Goal: Information Seeking & Learning: Learn about a topic

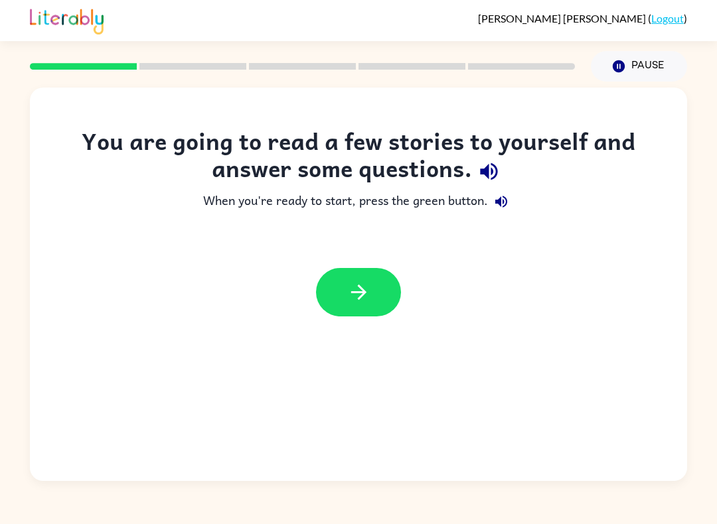
click at [372, 288] on button "button" at bounding box center [358, 292] width 85 height 48
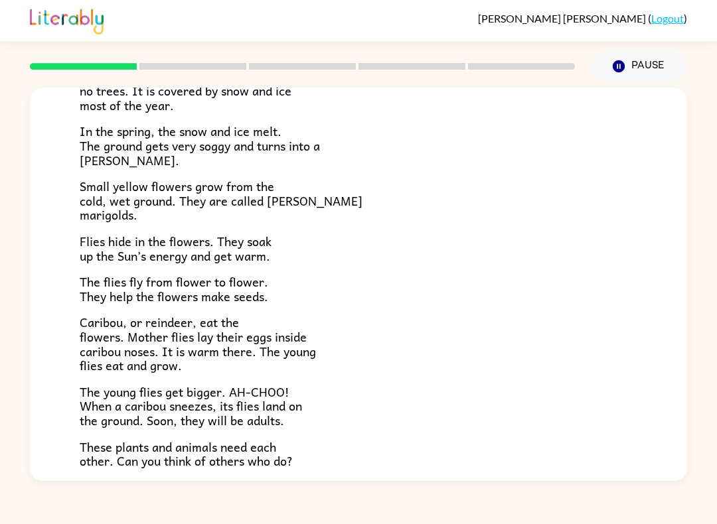
click at [533, 425] on div "Near the top of the world is land called tundra. The tundra is flat and has no …" at bounding box center [358, 245] width 557 height 445
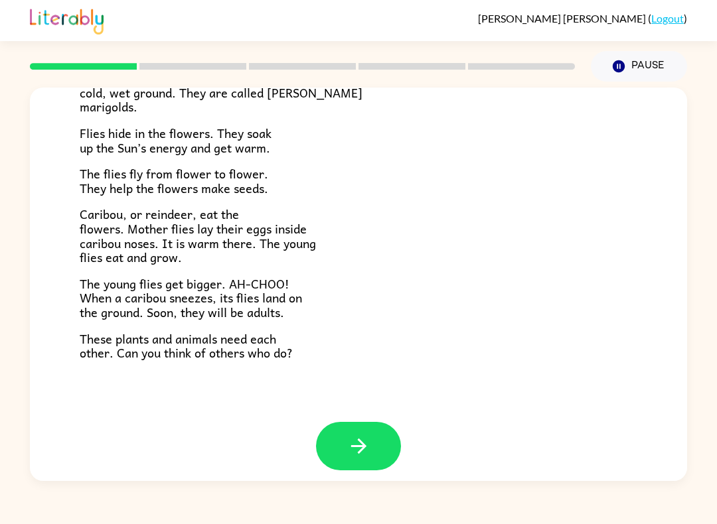
scroll to position [249, 0]
click at [399, 433] on button "button" at bounding box center [358, 447] width 85 height 48
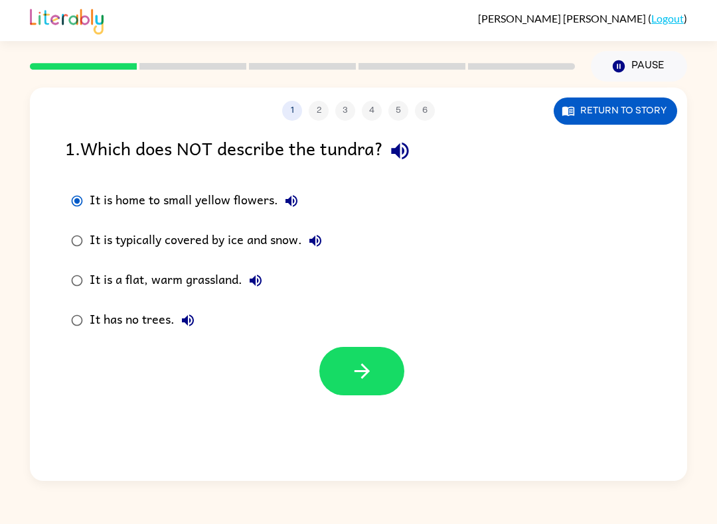
click at [324, 363] on button "button" at bounding box center [361, 371] width 85 height 48
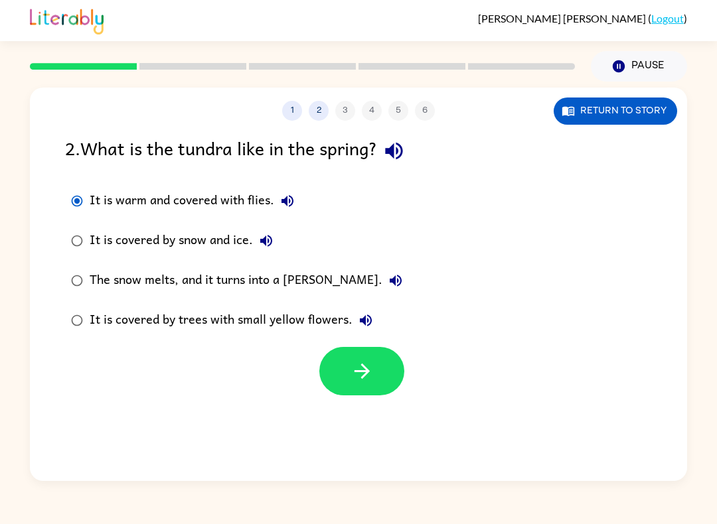
click at [354, 373] on icon "button" at bounding box center [361, 371] width 23 height 23
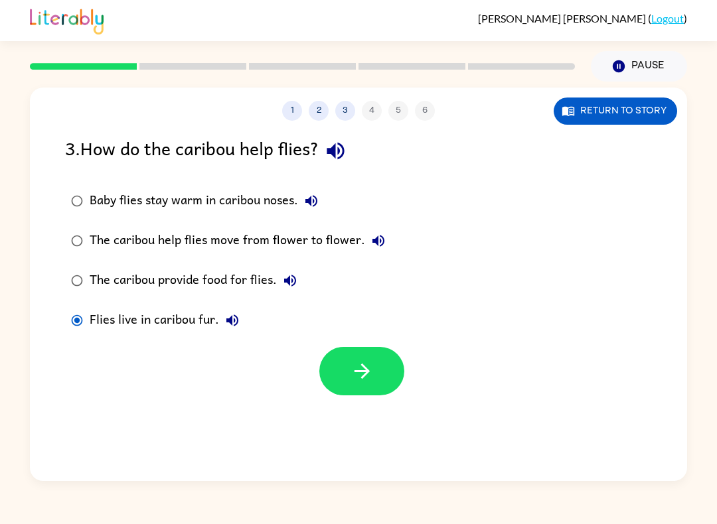
click at [341, 374] on button "button" at bounding box center [361, 371] width 85 height 48
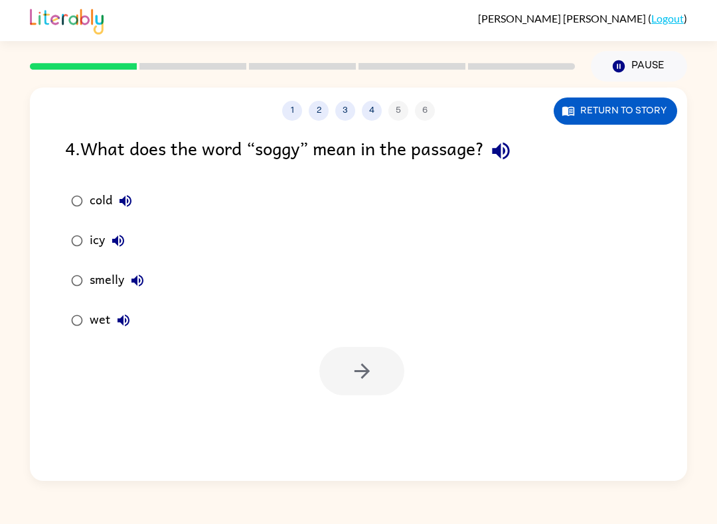
click at [73, 222] on label "icy" at bounding box center [108, 241] width 100 height 40
click at [72, 222] on label "icy" at bounding box center [108, 241] width 100 height 40
click at [342, 391] on button "button" at bounding box center [361, 371] width 85 height 48
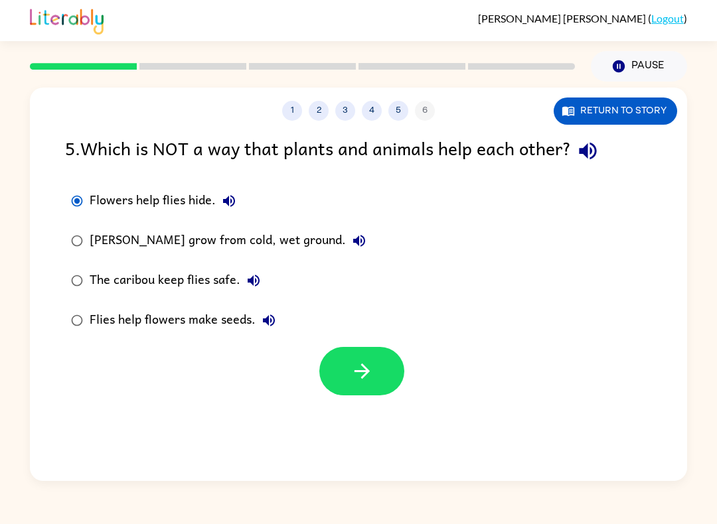
click at [345, 372] on button "button" at bounding box center [361, 371] width 85 height 48
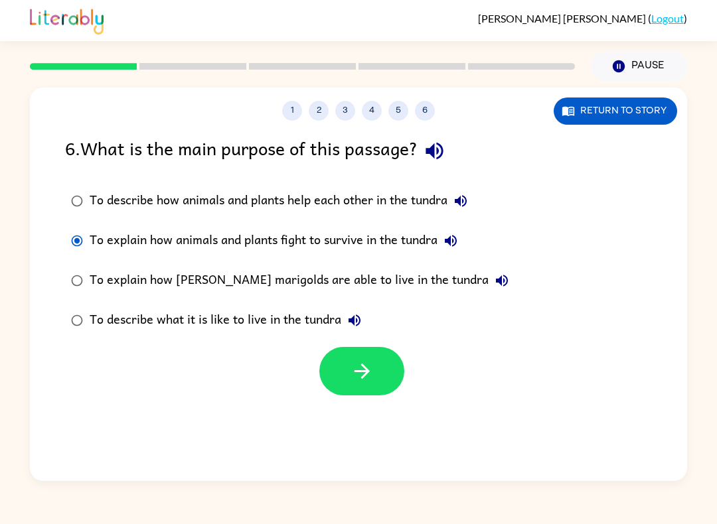
click at [353, 405] on div "1 2 3 4 5 6 Return to story 6 . What is the main purpose of this passage? To de…" at bounding box center [358, 284] width 657 height 393
click at [374, 384] on button "button" at bounding box center [361, 371] width 85 height 48
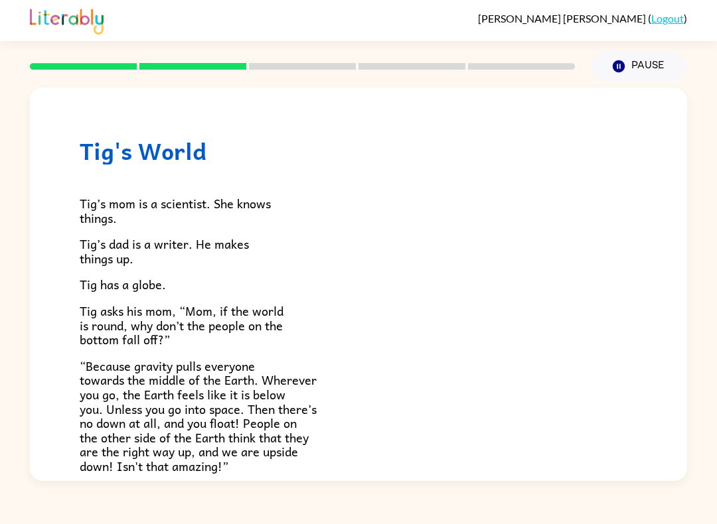
click at [579, 277] on p "Tig has a globe." at bounding box center [358, 284] width 557 height 15
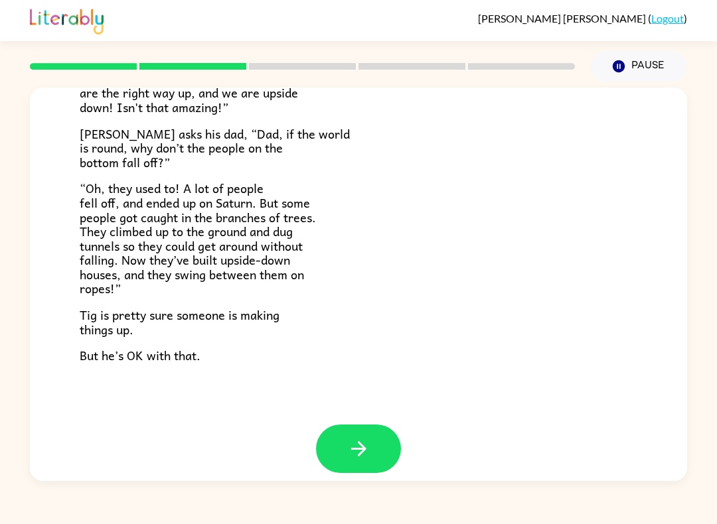
scroll to position [358, 0]
click at [369, 438] on icon "button" at bounding box center [358, 449] width 23 height 23
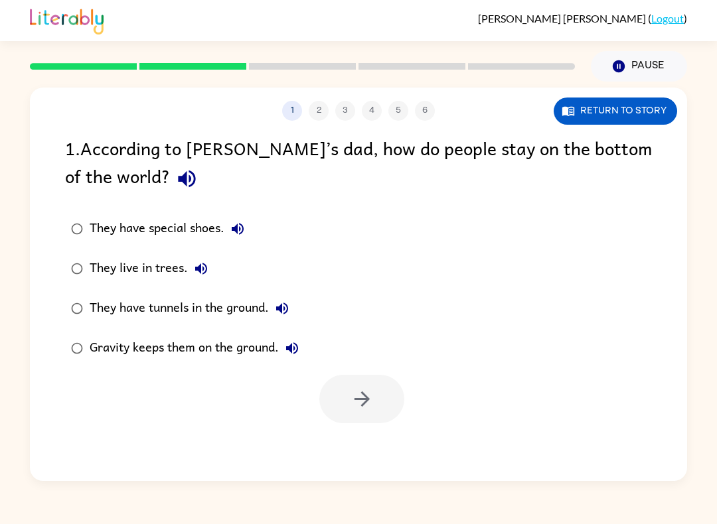
scroll to position [0, 0]
click at [376, 399] on button "button" at bounding box center [361, 399] width 85 height 48
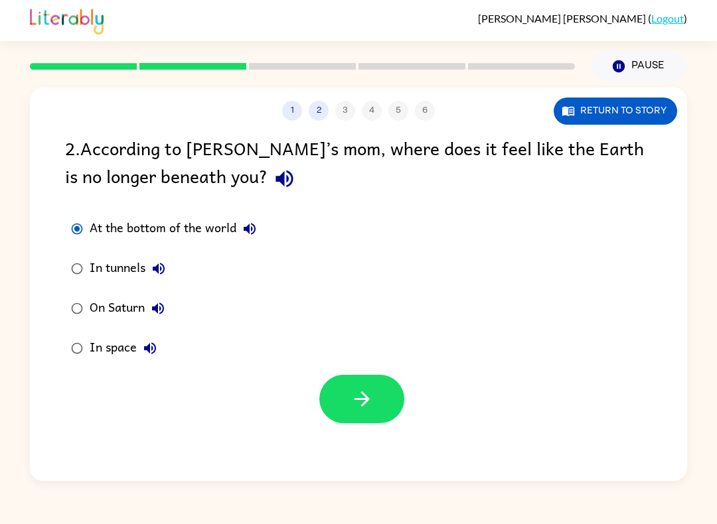
click at [348, 392] on button "button" at bounding box center [361, 399] width 85 height 48
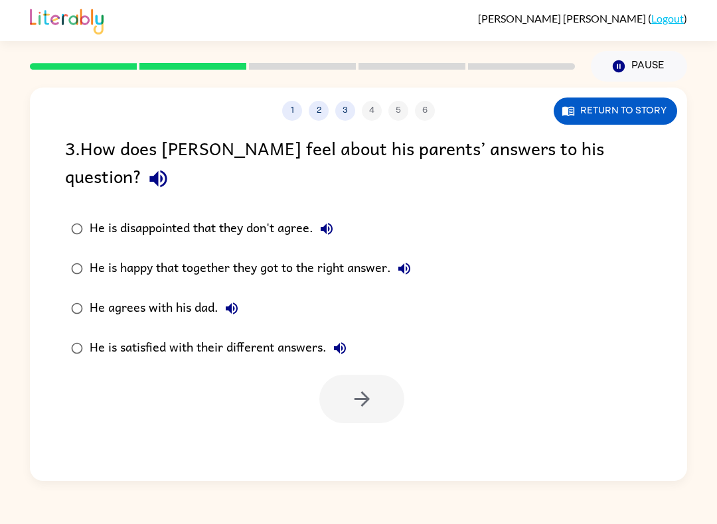
click at [89, 328] on label "He is satisfied with their different answers." at bounding box center [241, 348] width 366 height 40
click at [361, 391] on icon "button" at bounding box center [361, 398] width 15 height 15
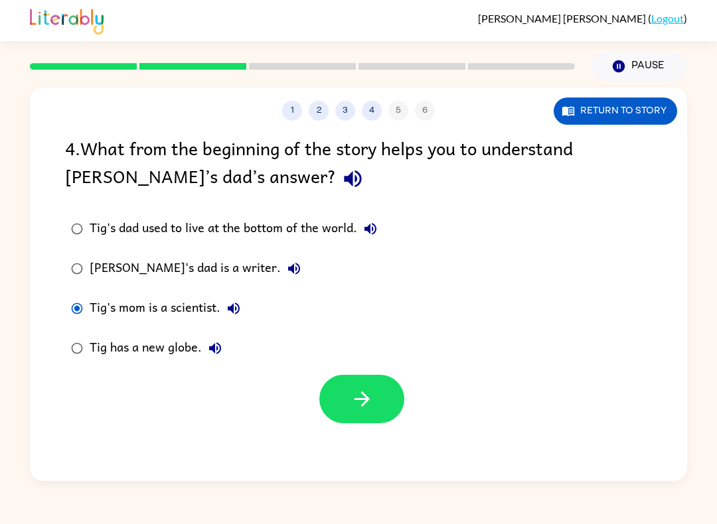
click at [361, 396] on icon "button" at bounding box center [361, 398] width 23 height 23
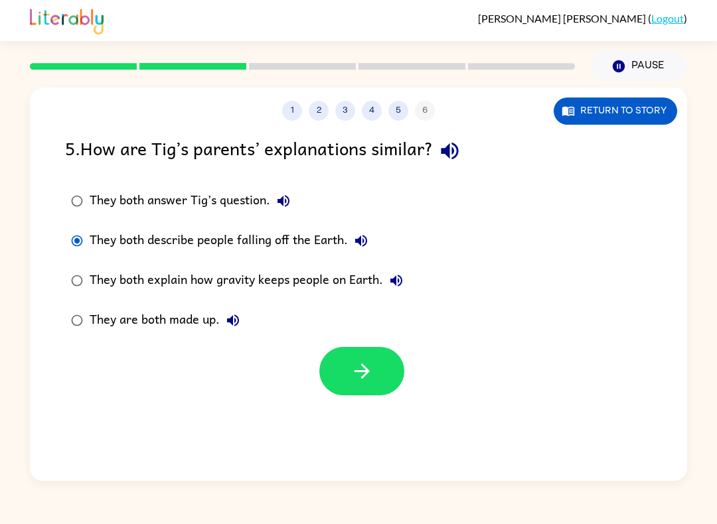
click at [359, 371] on icon "button" at bounding box center [361, 371] width 23 height 23
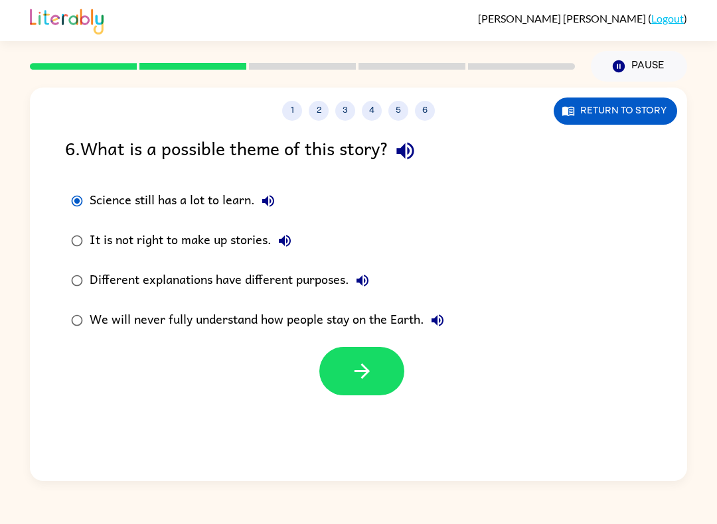
click at [330, 378] on button "button" at bounding box center [361, 371] width 85 height 48
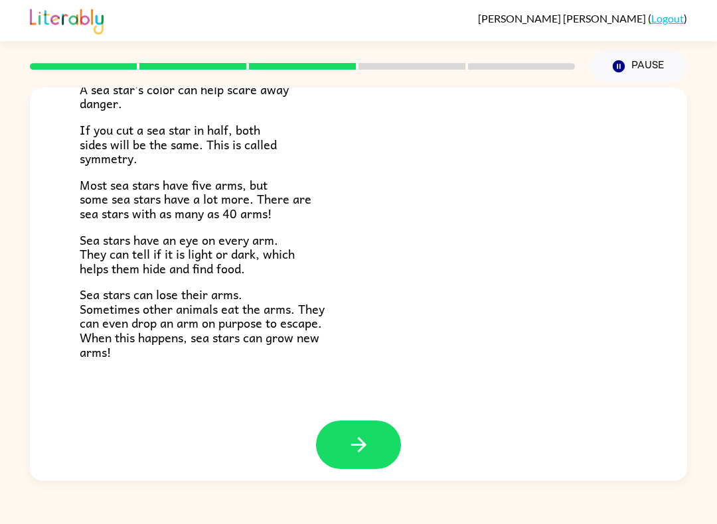
scroll to position [356, 0]
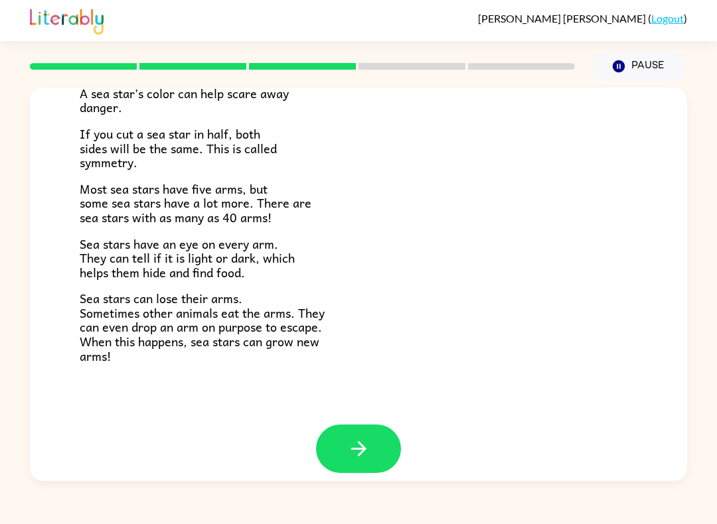
click at [364, 447] on icon "button" at bounding box center [358, 448] width 23 height 23
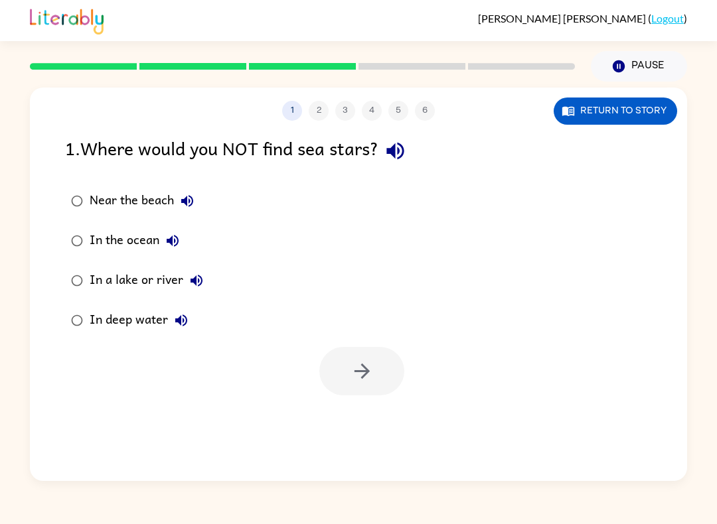
scroll to position [0, 0]
click at [363, 446] on div "1 2 3 4 5 6 Return to story 1 . Where would you NOT find sea stars? Near the be…" at bounding box center [358, 284] width 657 height 393
click at [376, 387] on div at bounding box center [361, 371] width 85 height 48
click at [353, 380] on icon "button" at bounding box center [361, 371] width 23 height 23
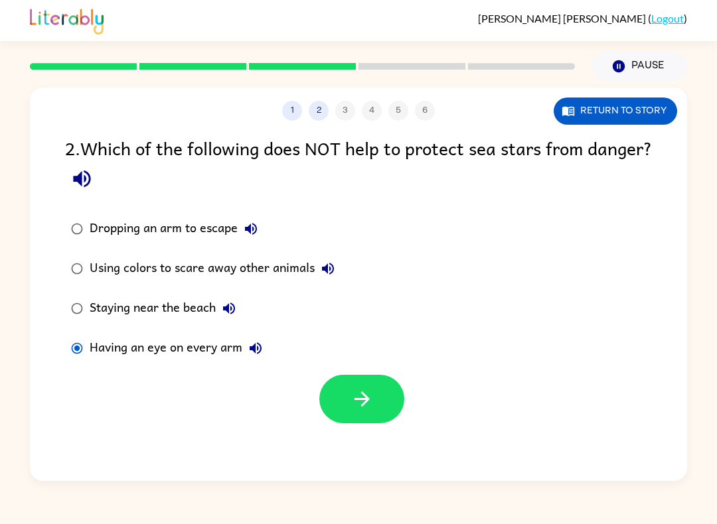
click at [356, 380] on button "button" at bounding box center [361, 399] width 85 height 48
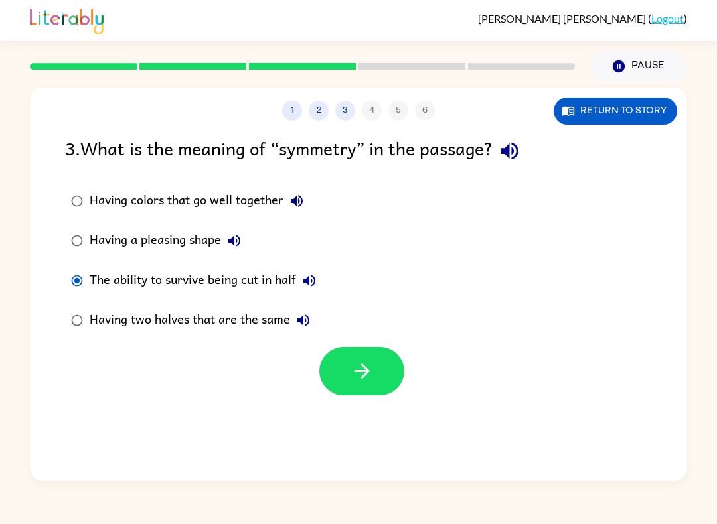
click at [375, 360] on button "button" at bounding box center [361, 371] width 85 height 48
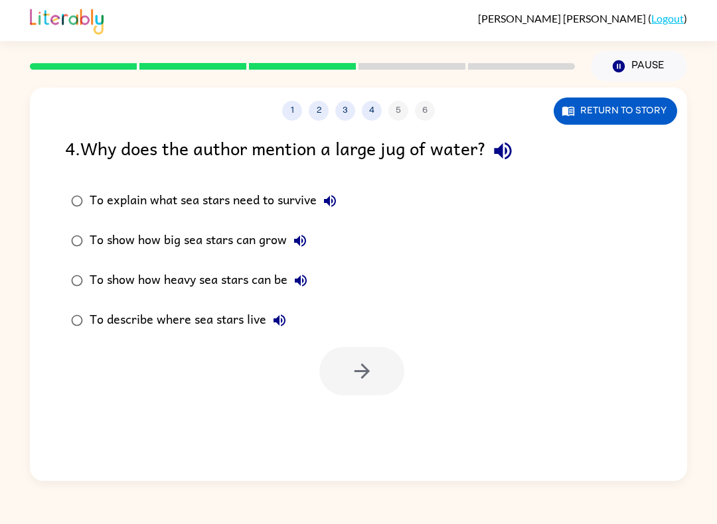
click at [102, 205] on div "To explain what sea stars need to survive" at bounding box center [216, 201] width 253 height 27
click at [105, 194] on div "To explain what sea stars need to survive" at bounding box center [216, 201] width 253 height 27
click at [344, 350] on button "button" at bounding box center [361, 371] width 85 height 48
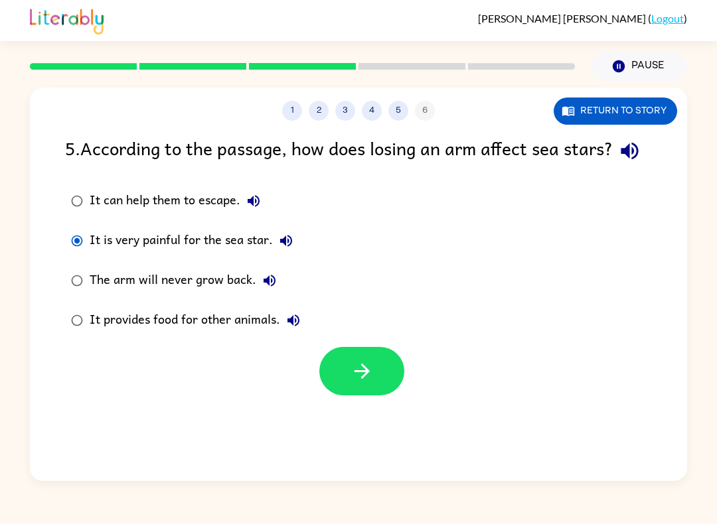
click at [328, 395] on div at bounding box center [361, 371] width 85 height 48
click at [386, 387] on button "button" at bounding box center [361, 371] width 85 height 48
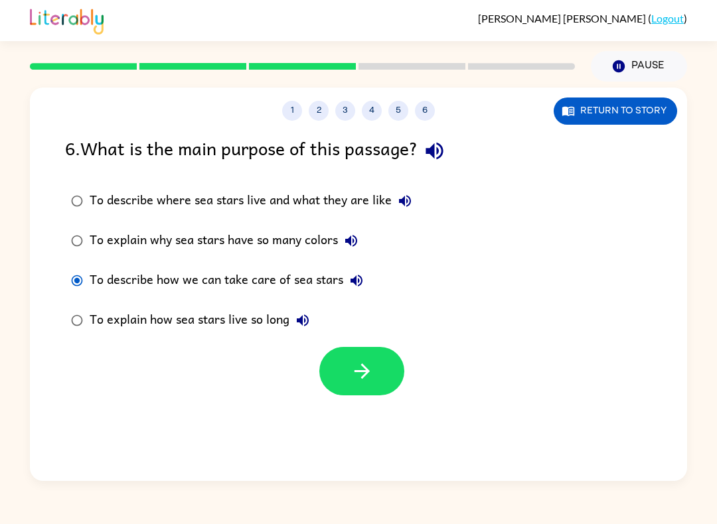
click at [358, 370] on icon "button" at bounding box center [361, 371] width 23 height 23
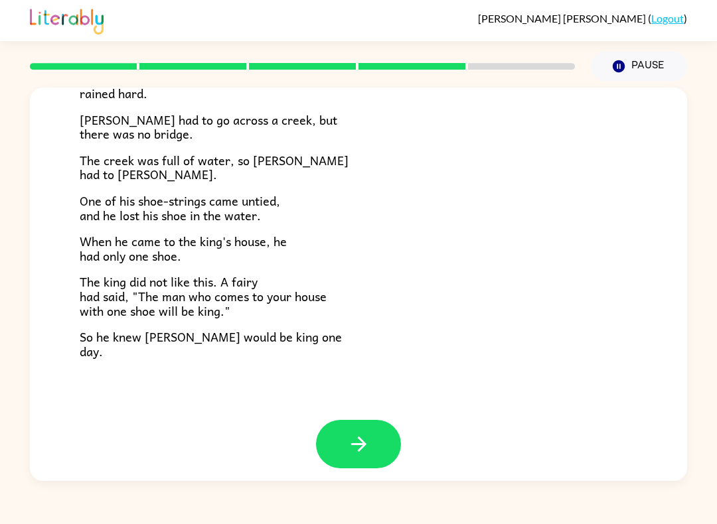
scroll to position [205, 0]
click at [360, 451] on button "button" at bounding box center [358, 445] width 85 height 48
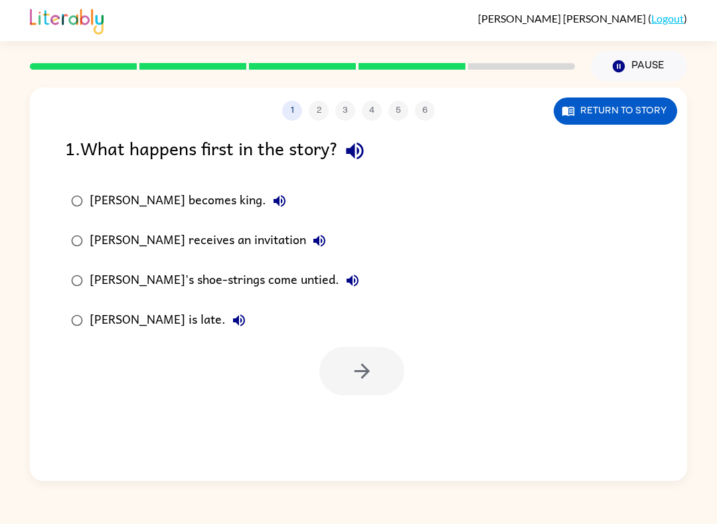
scroll to position [0, 0]
click at [374, 367] on button "button" at bounding box center [361, 371] width 85 height 48
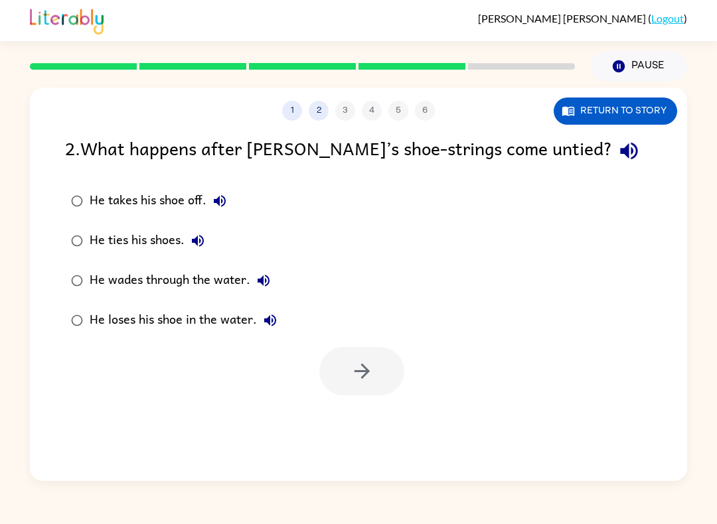
click at [378, 368] on div at bounding box center [361, 371] width 85 height 48
click at [380, 354] on div at bounding box center [361, 371] width 85 height 48
click at [381, 374] on div at bounding box center [361, 371] width 85 height 48
click at [386, 370] on div at bounding box center [361, 371] width 85 height 48
click at [386, 369] on div at bounding box center [361, 371] width 85 height 48
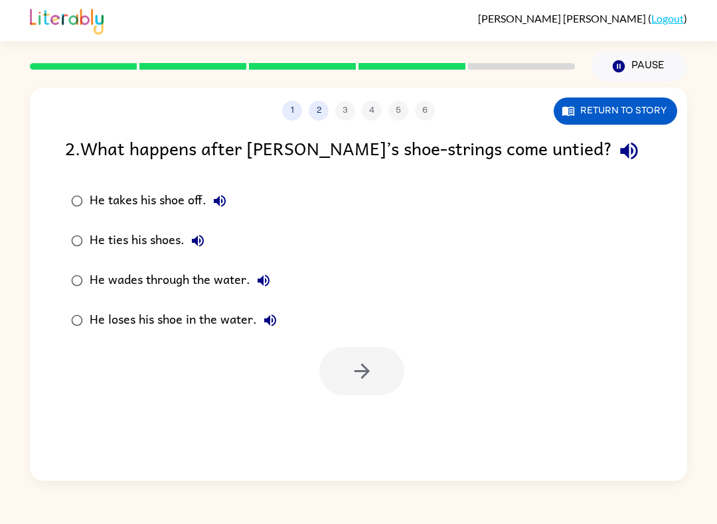
click at [376, 365] on div at bounding box center [361, 371] width 85 height 48
click at [329, 386] on button "button" at bounding box center [361, 371] width 85 height 48
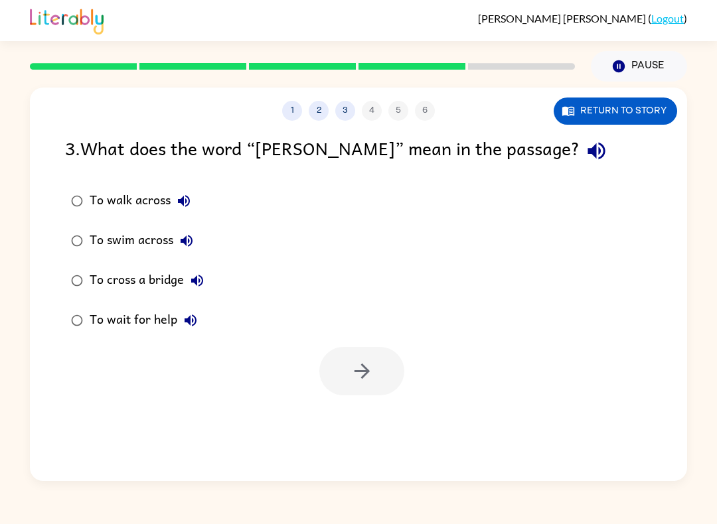
click at [371, 372] on div at bounding box center [361, 371] width 85 height 48
click at [382, 360] on button "button" at bounding box center [361, 371] width 85 height 48
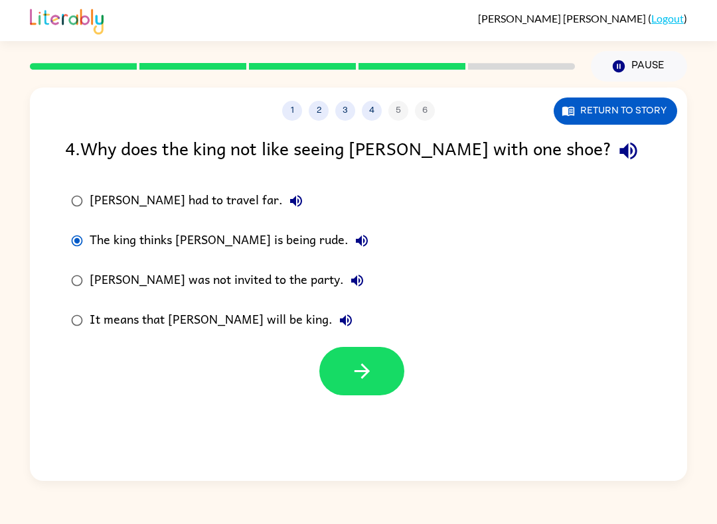
click at [354, 393] on button "button" at bounding box center [361, 371] width 85 height 48
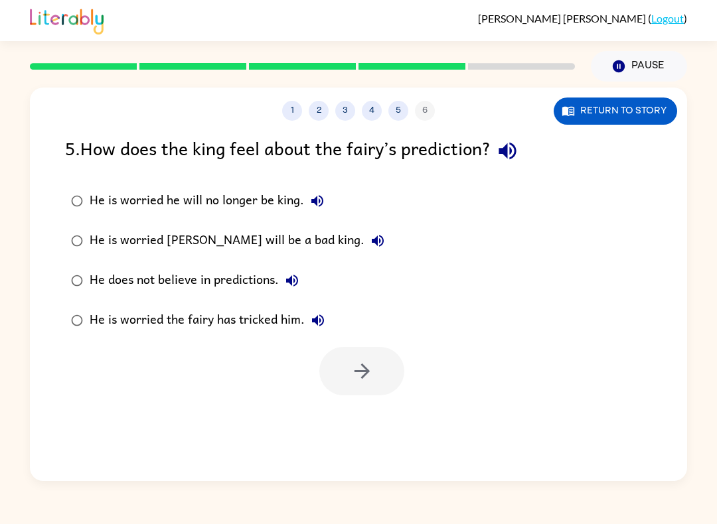
click at [70, 218] on label "He is worried he will no longer be king." at bounding box center [228, 201] width 340 height 40
click at [378, 368] on button "button" at bounding box center [361, 371] width 85 height 48
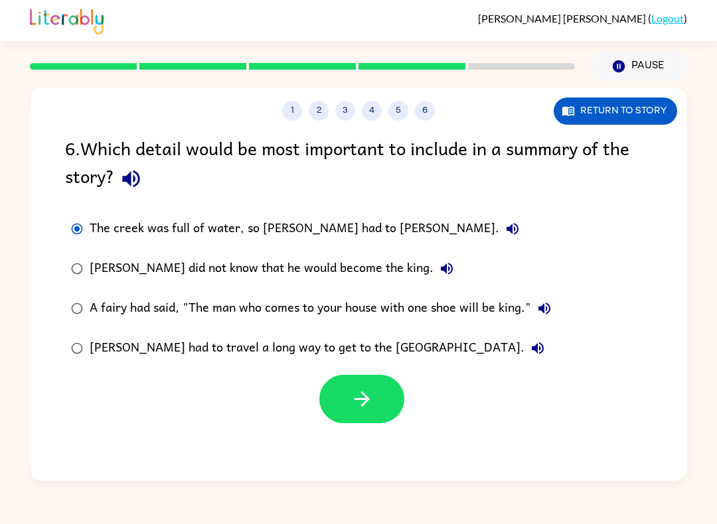
click at [375, 407] on button "button" at bounding box center [361, 399] width 85 height 48
